Goal: Use online tool/utility: Utilize a website feature to perform a specific function

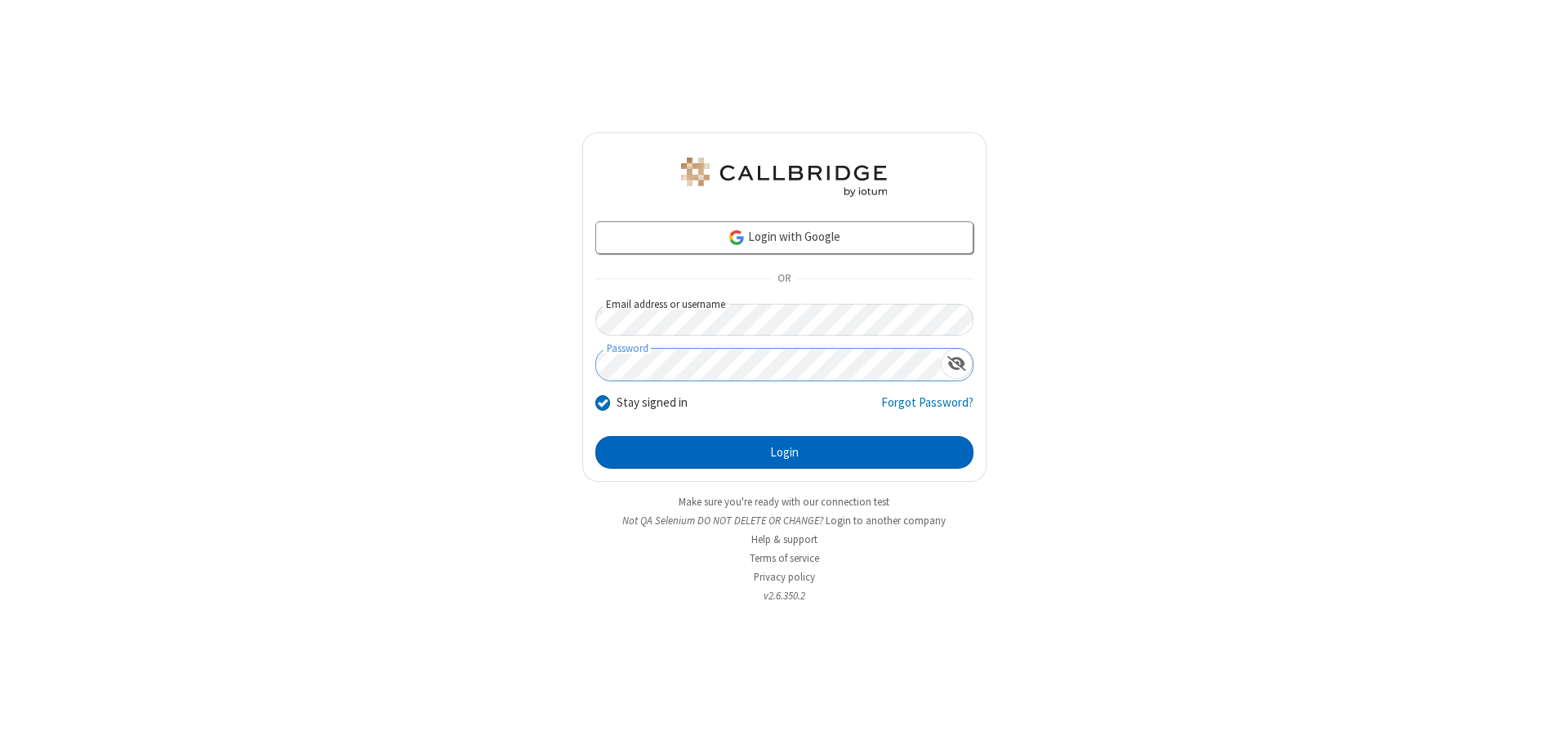
click at [784, 452] on button "Login" at bounding box center [784, 451] width 379 height 32
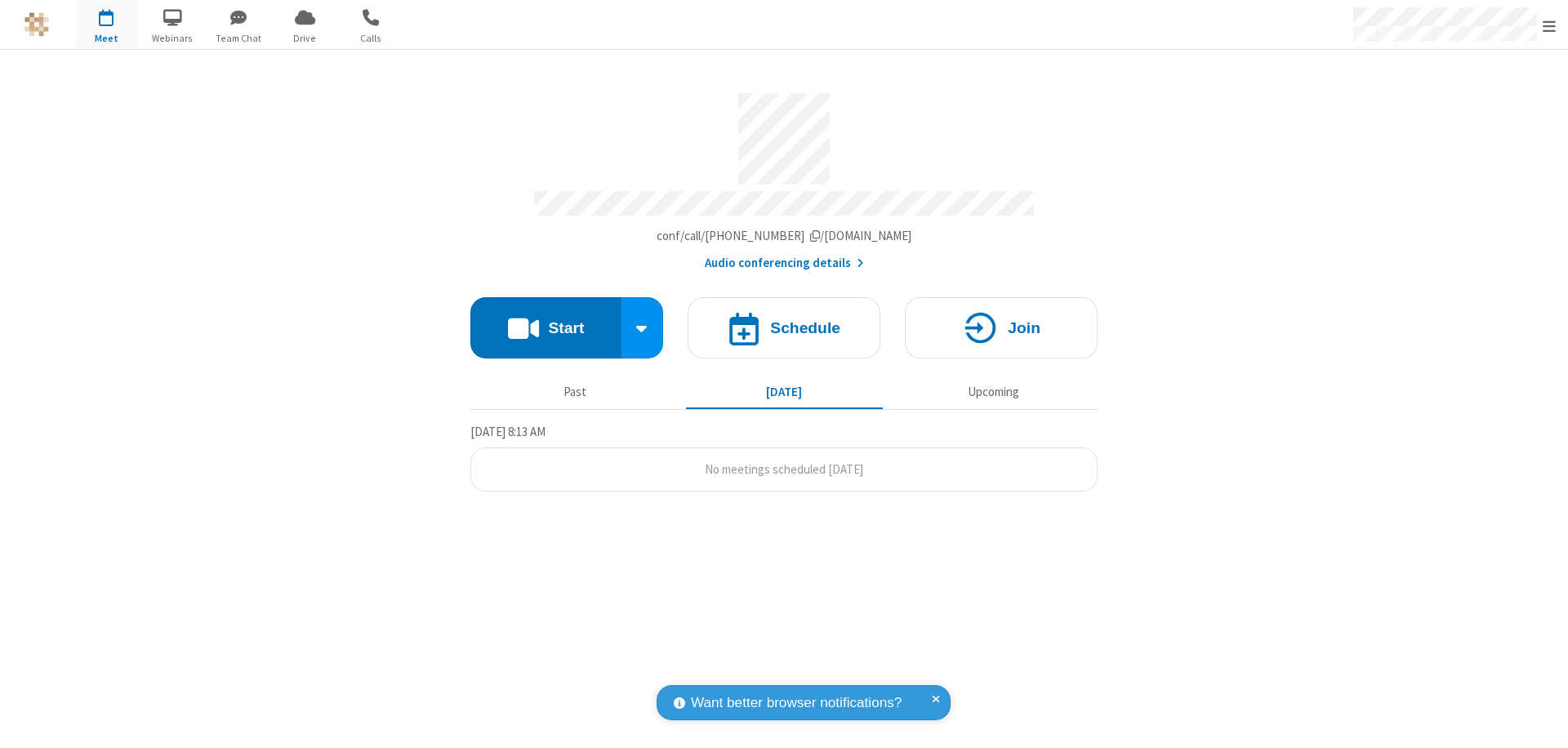
click at [545, 321] on button "Start" at bounding box center [546, 328] width 151 height 62
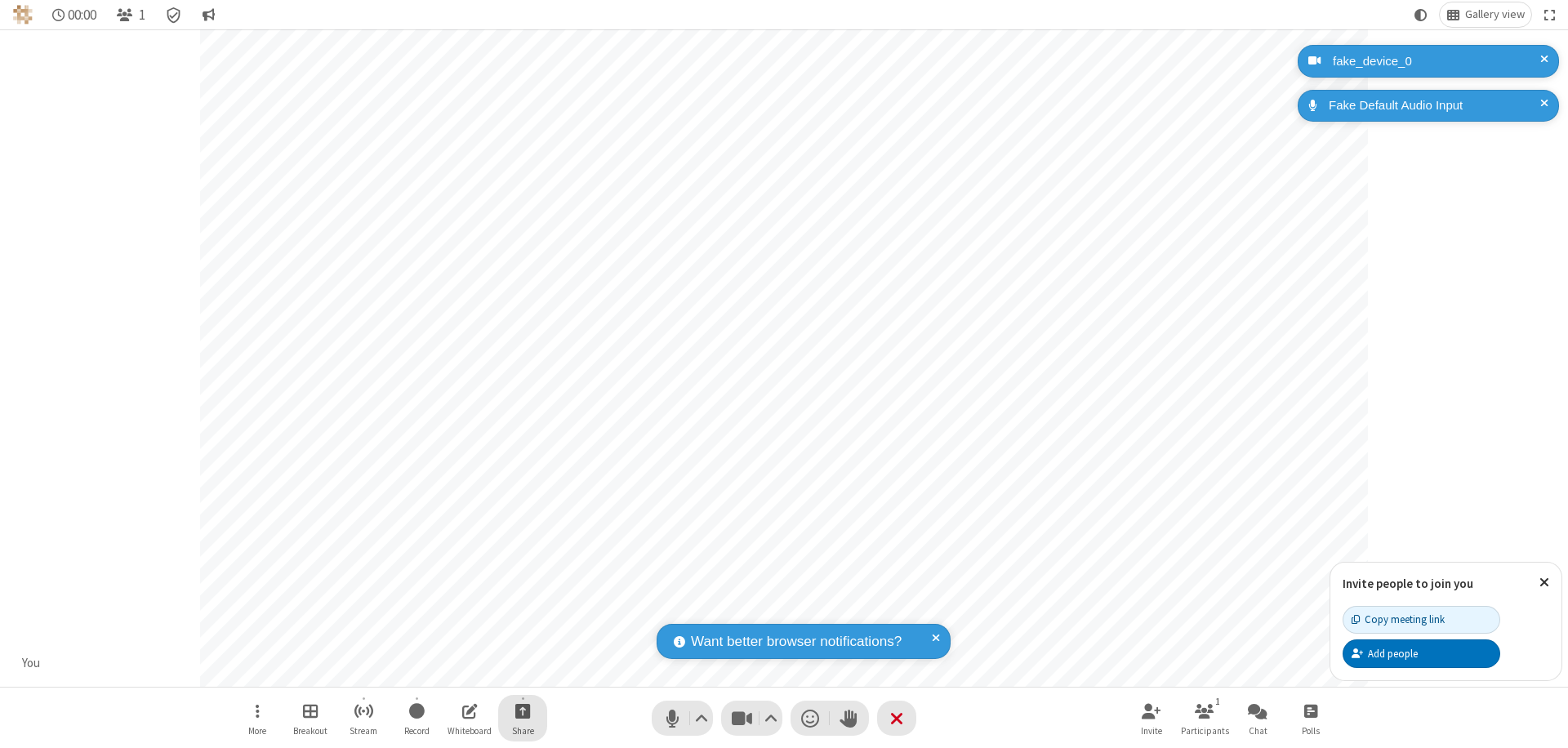
click at [522, 710] on span "Start sharing" at bounding box center [523, 711] width 16 height 20
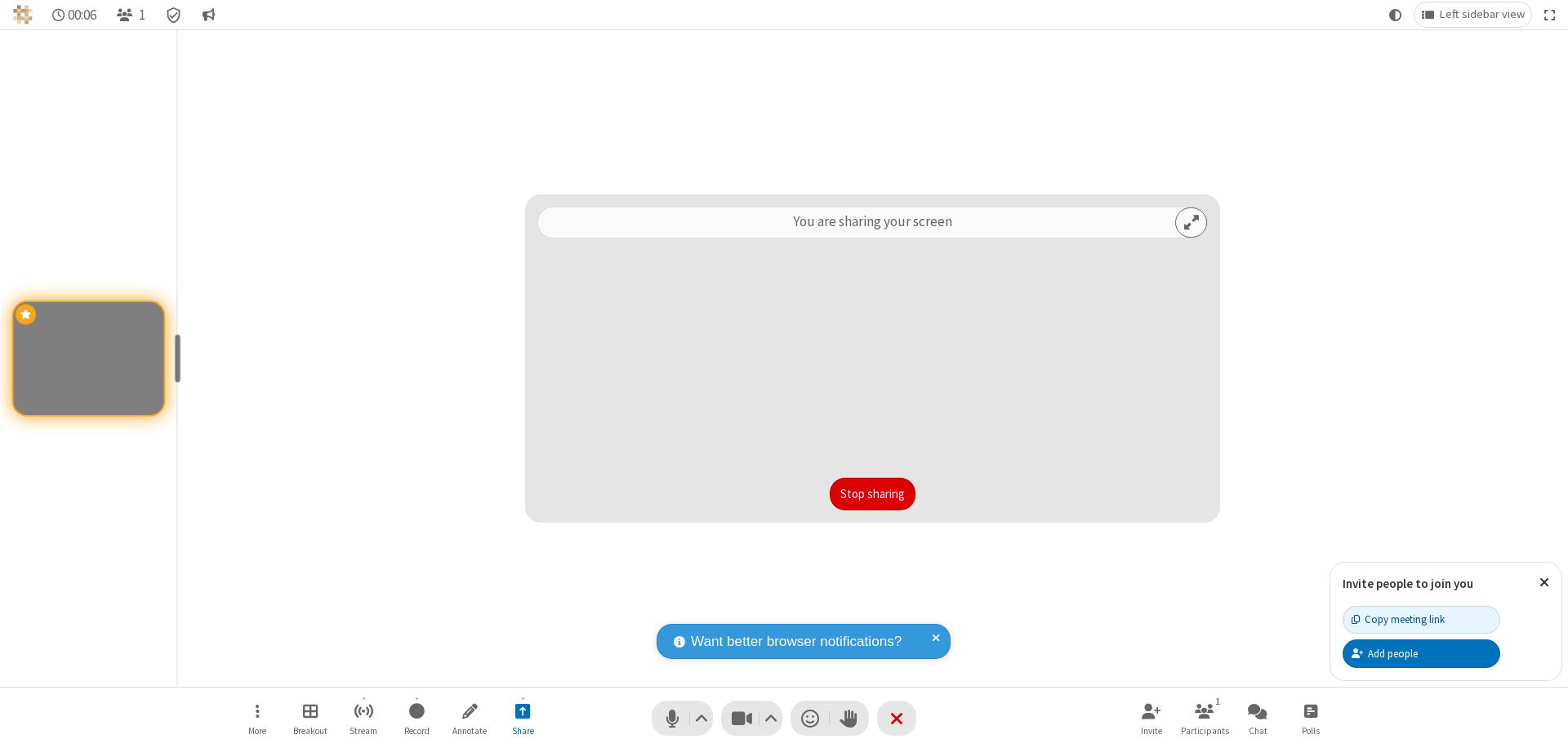
click at [872, 494] on button "Stop sharing" at bounding box center [872, 494] width 86 height 32
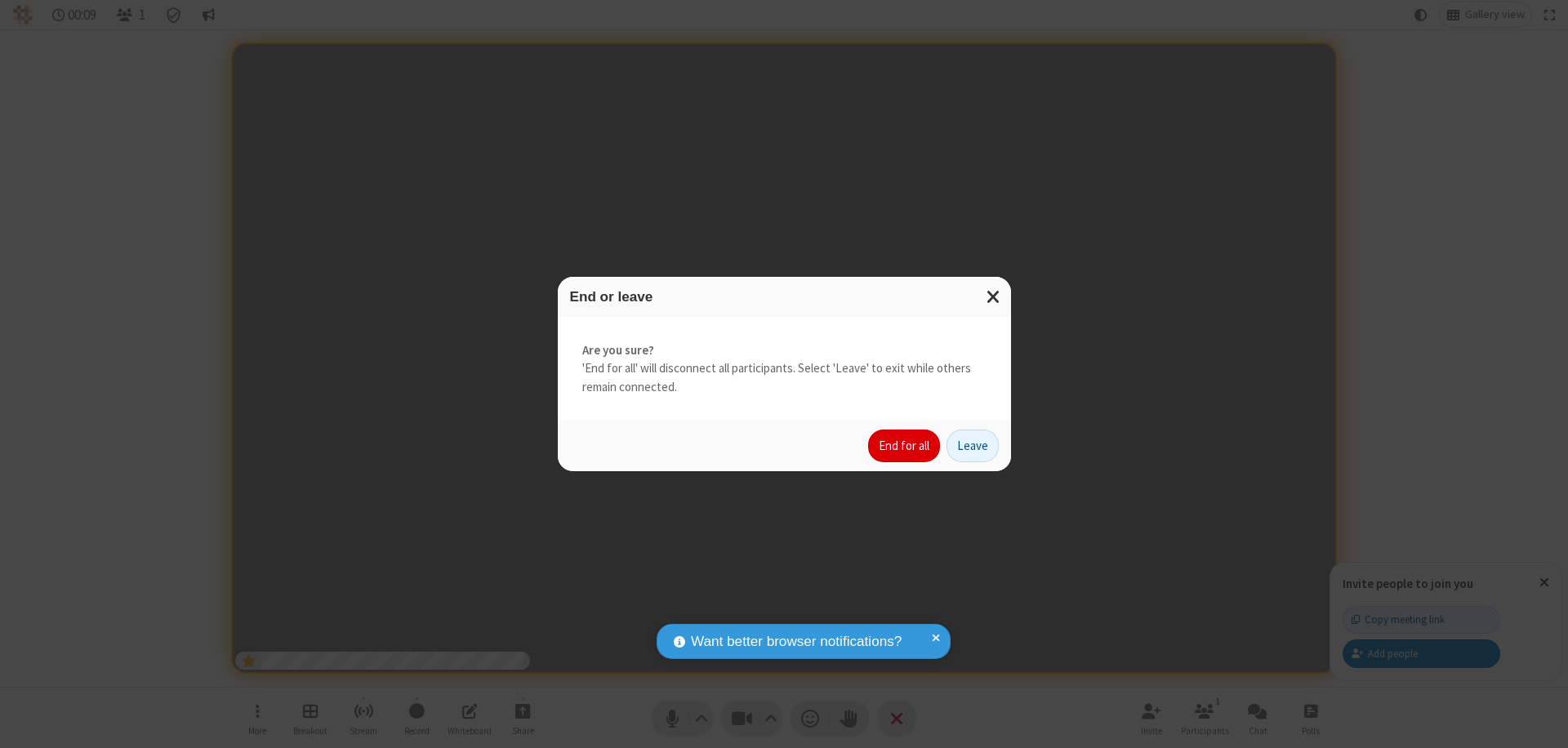
click at [905, 446] on button "End for all" at bounding box center [905, 445] width 72 height 32
